Goal: Task Accomplishment & Management: Manage account settings

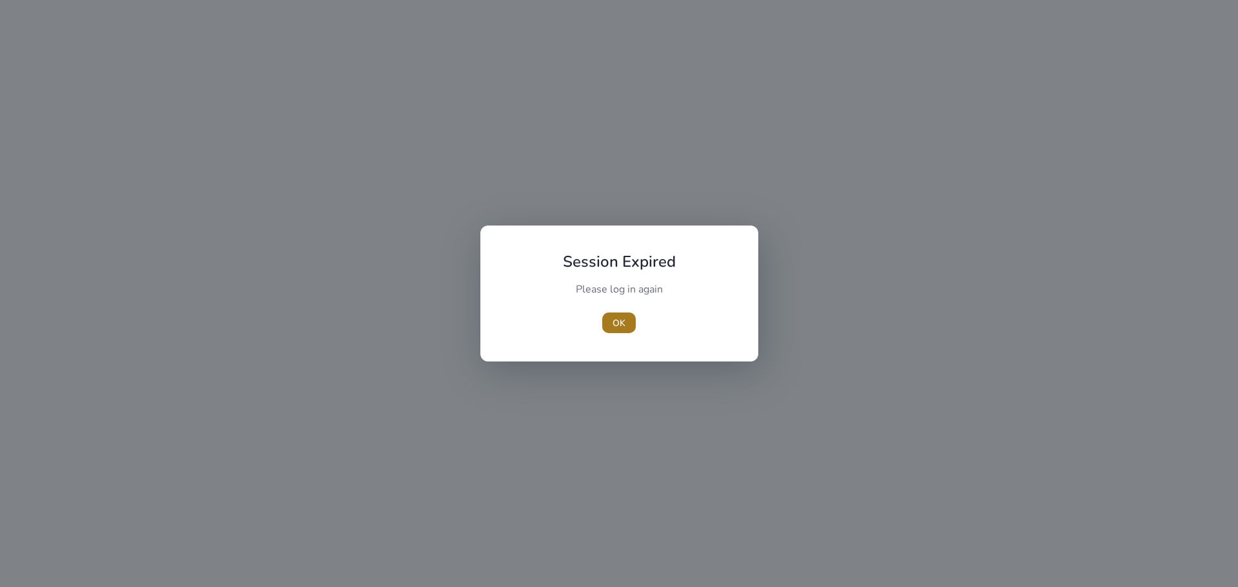
click at [621, 317] on span "OK" at bounding box center [618, 324] width 13 height 14
